Goal: Navigation & Orientation: Go to known website

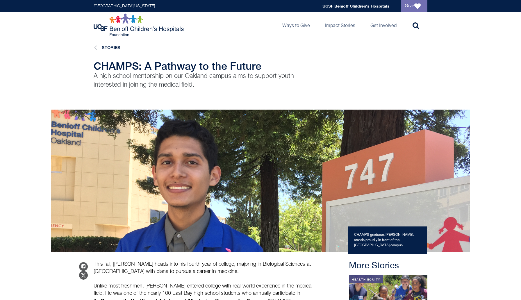
click at [131, 28] on img at bounding box center [140, 24] width 92 height 23
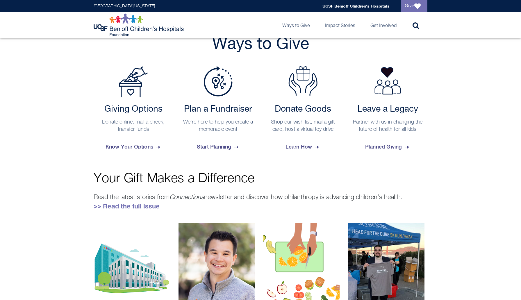
scroll to position [223, 0]
